Goal: Task Accomplishment & Management: Use online tool/utility

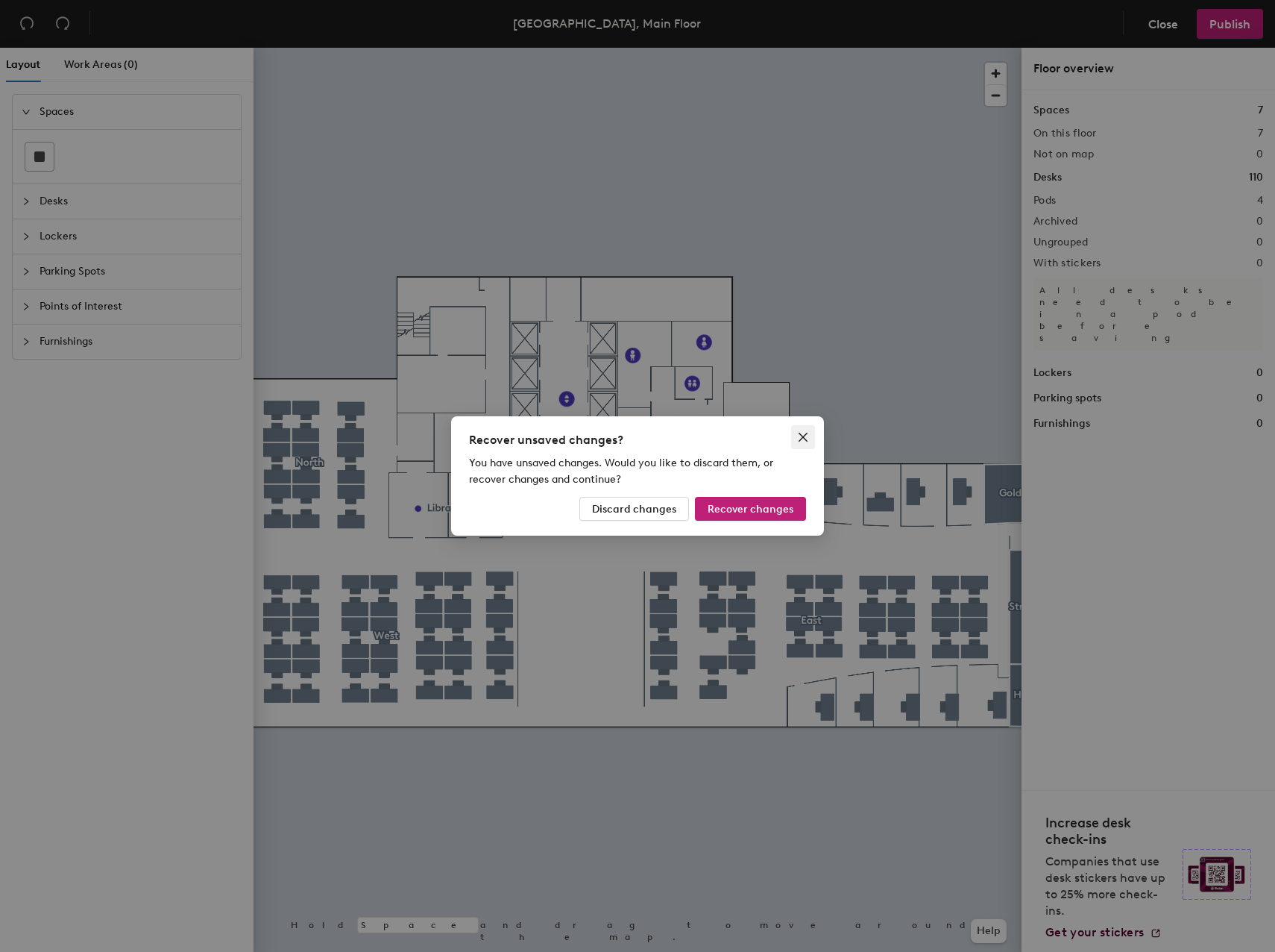
click at [800, 434] on icon "close" at bounding box center [803, 437] width 9 height 9
